Goal: Communication & Community: Participate in discussion

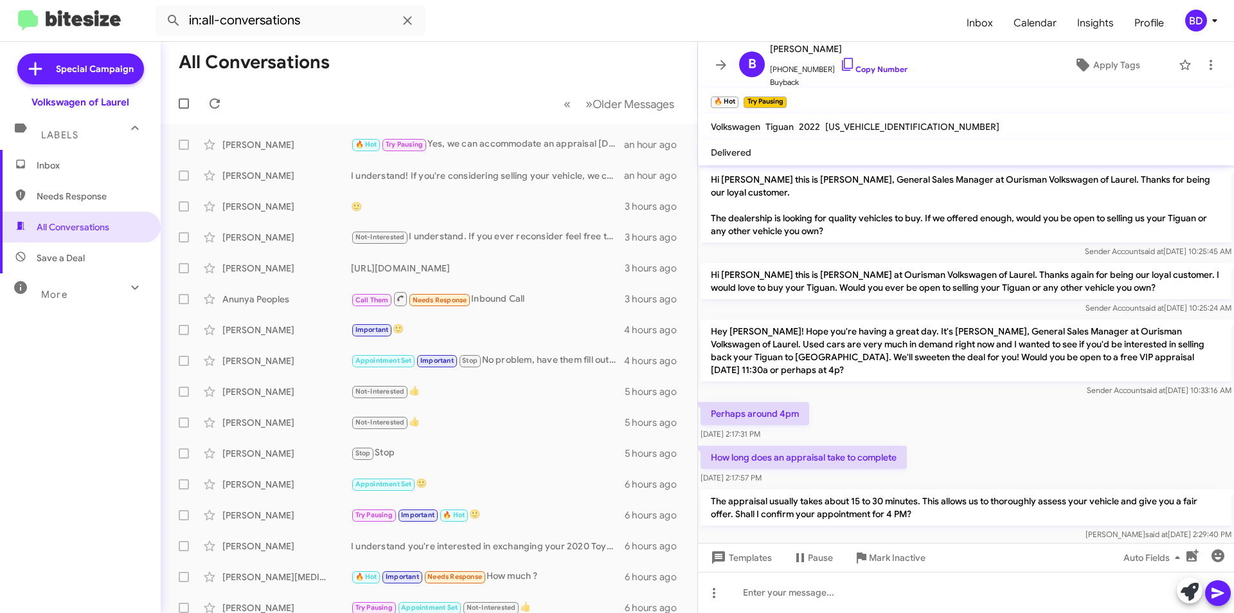
scroll to position [212, 0]
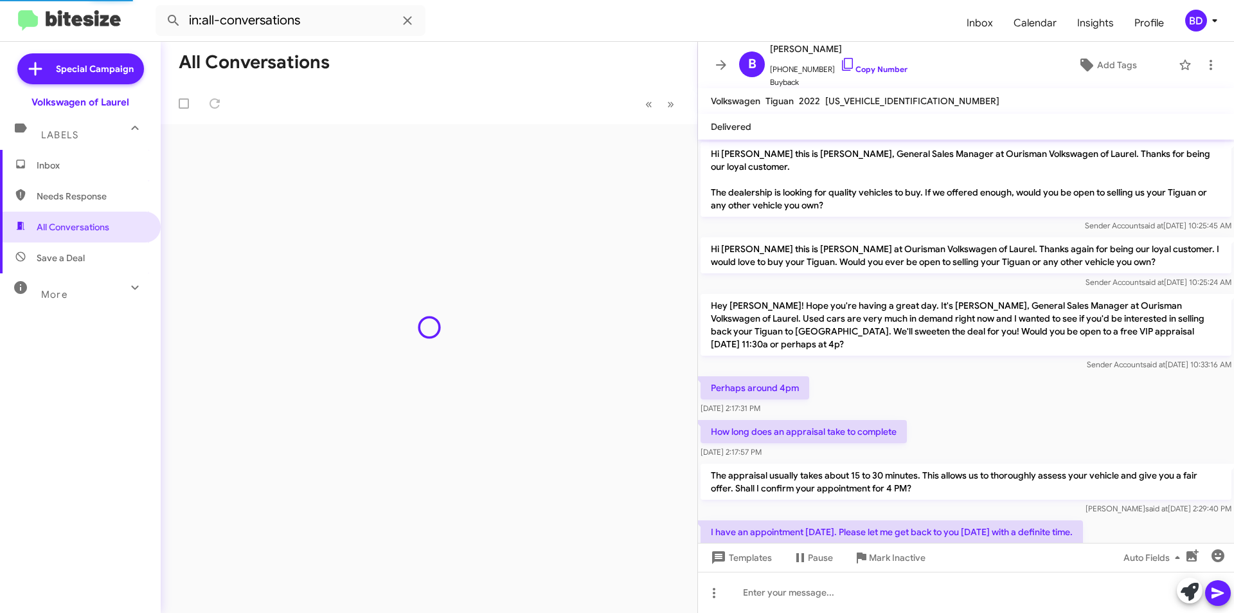
scroll to position [186, 0]
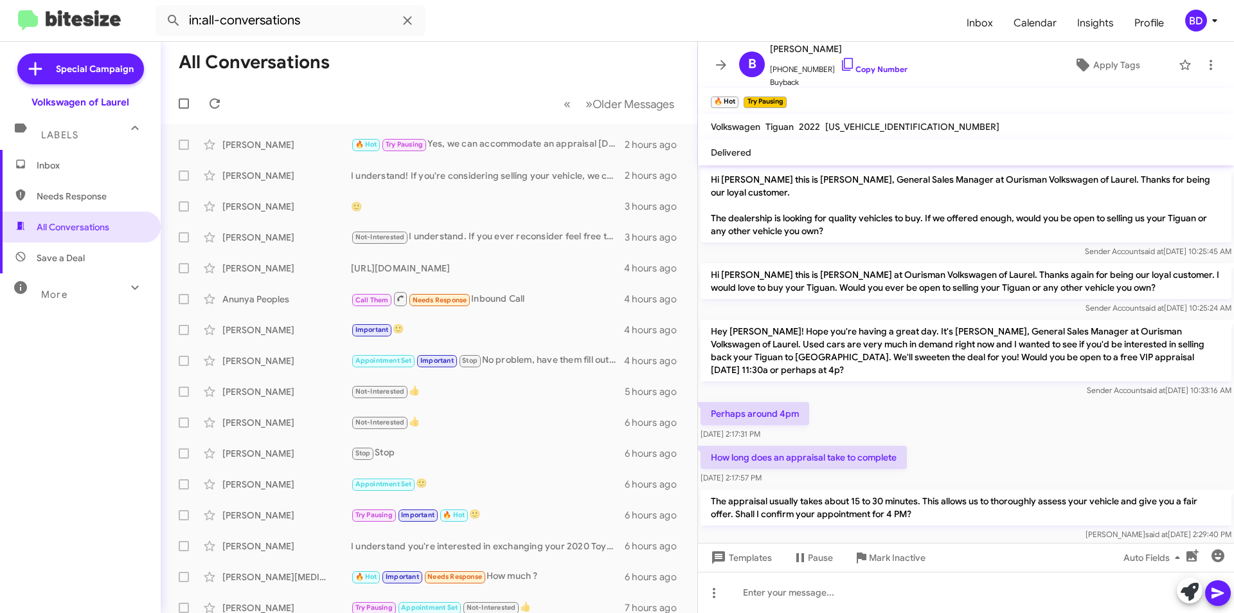
scroll to position [135, 0]
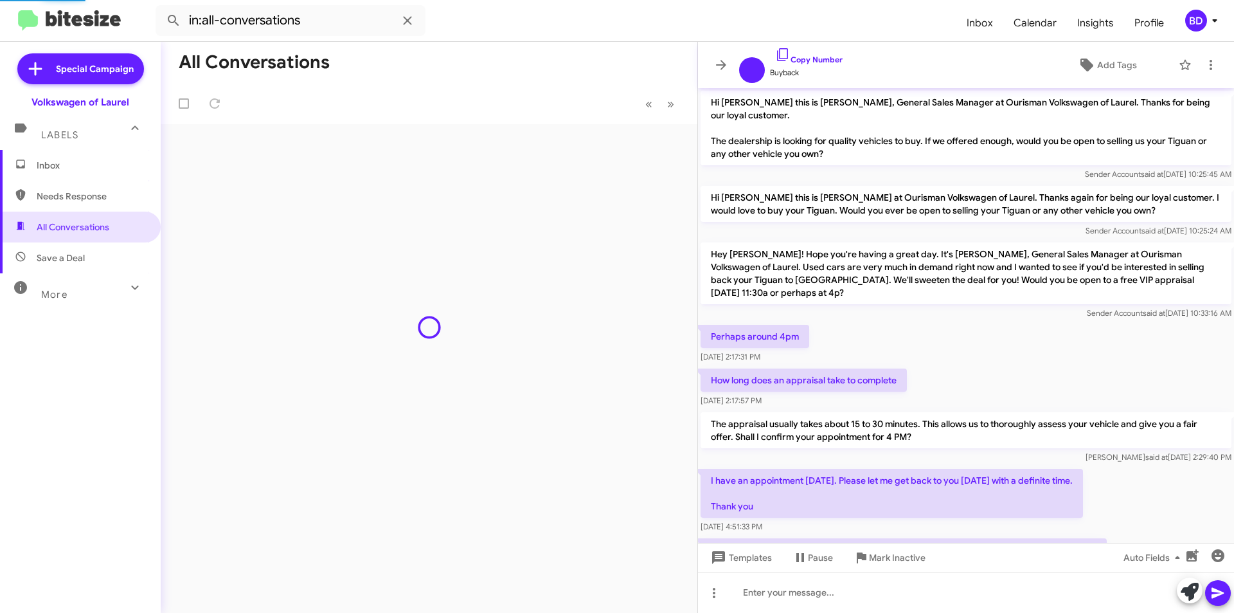
scroll to position [135, 0]
